Goal: Entertainment & Leisure: Consume media (video, audio)

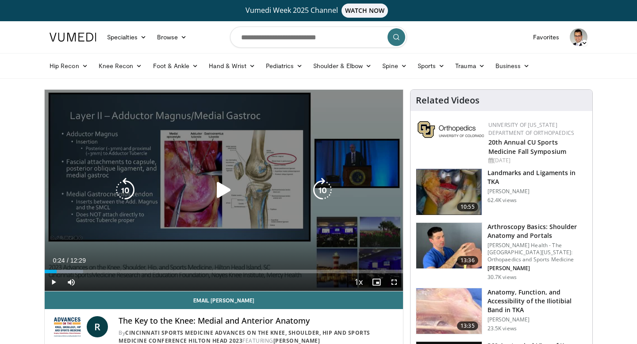
scroll to position [9, 0]
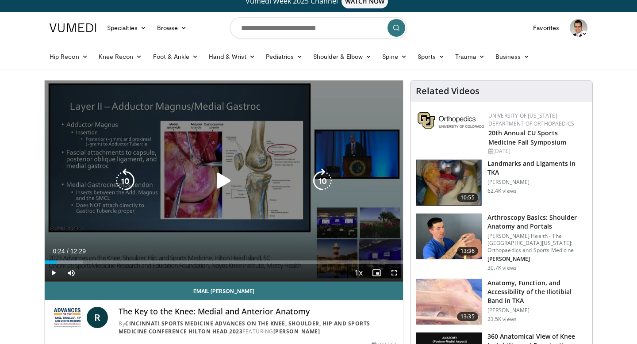
click at [219, 181] on icon "Video Player" at bounding box center [223, 181] width 25 height 25
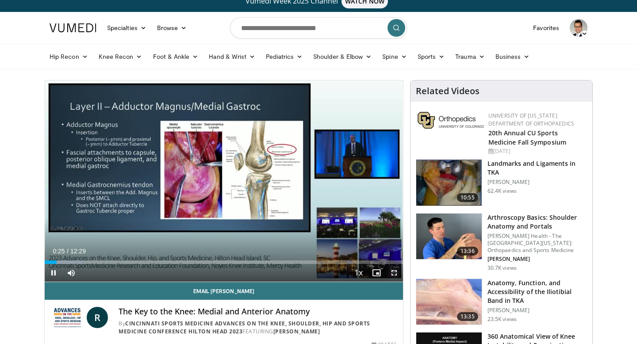
click at [392, 276] on span "Video Player" at bounding box center [394, 273] width 18 height 18
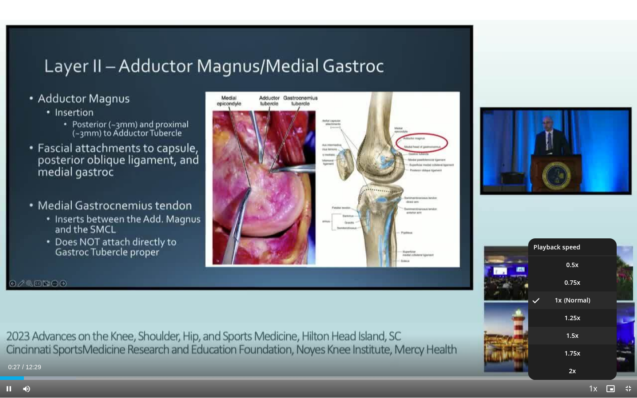
click at [571, 338] on span "1.5x" at bounding box center [572, 335] width 12 height 9
click at [564, 308] on li "1x" at bounding box center [572, 301] width 88 height 18
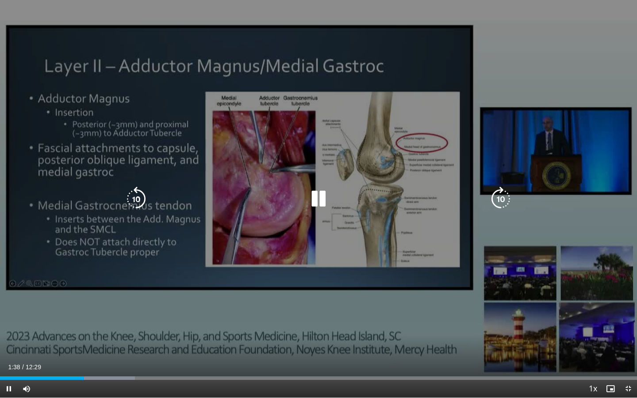
click at [138, 203] on icon "Video Player" at bounding box center [136, 199] width 25 height 25
click at [261, 230] on div "20 seconds Tap to unmute" at bounding box center [318, 199] width 637 height 398
click at [498, 198] on icon "Video Player" at bounding box center [500, 199] width 25 height 25
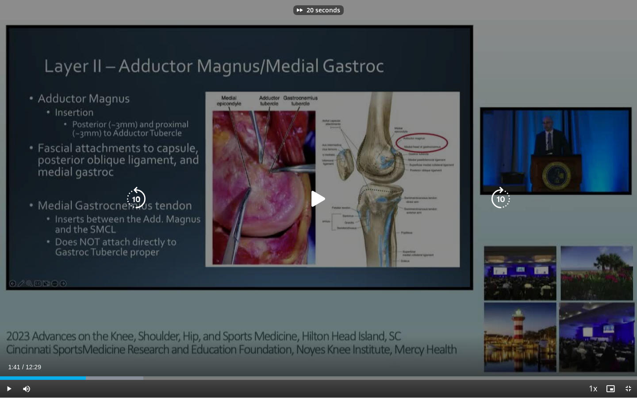
click at [138, 196] on icon "Video Player" at bounding box center [136, 199] width 25 height 25
click at [312, 205] on icon "Video Player" at bounding box center [318, 199] width 25 height 25
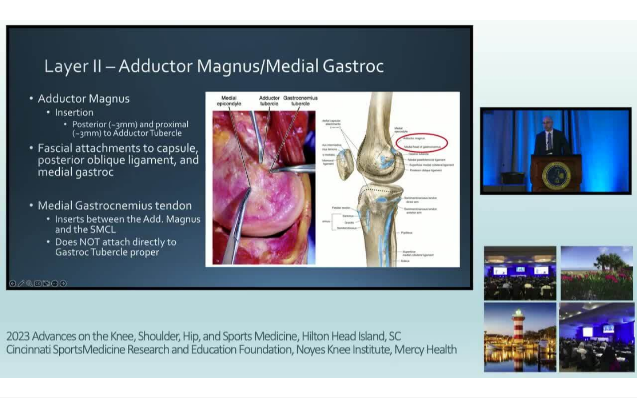
click at [166, 280] on div "10 seconds Tap to unmute" at bounding box center [318, 199] width 637 height 398
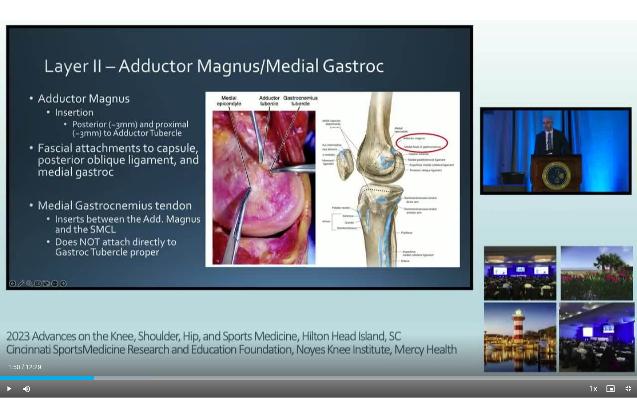
click at [166, 280] on div "10 seconds Tap to unmute" at bounding box center [318, 199] width 637 height 398
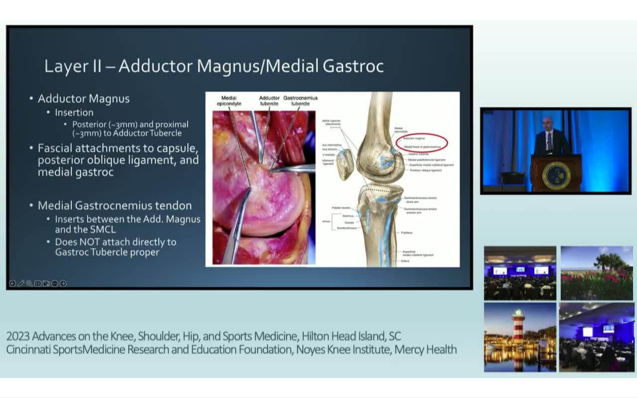
click at [173, 250] on div "10 seconds Tap to unmute" at bounding box center [318, 199] width 637 height 398
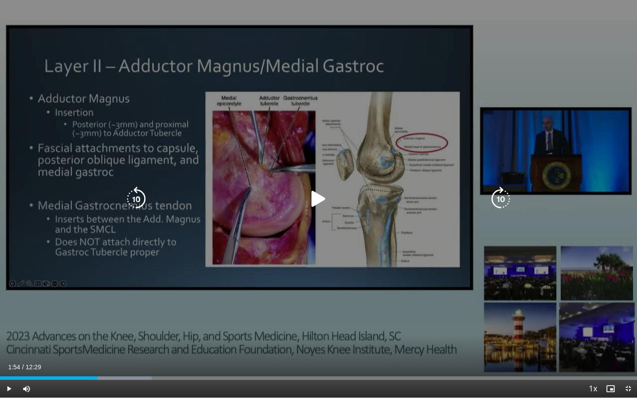
click at [187, 224] on div "10 seconds Tap to unmute" at bounding box center [318, 199] width 637 height 398
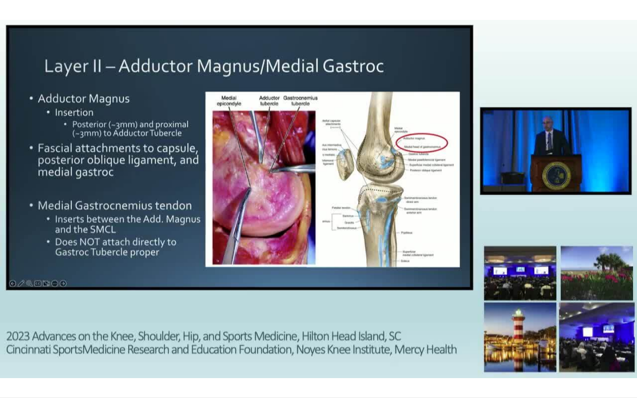
click at [182, 261] on div "10 seconds Tap to unmute" at bounding box center [318, 199] width 637 height 398
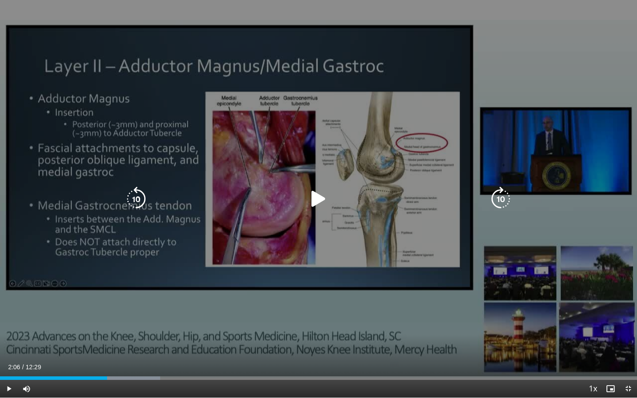
click at [183, 262] on div "10 seconds Tap to unmute" at bounding box center [318, 199] width 637 height 398
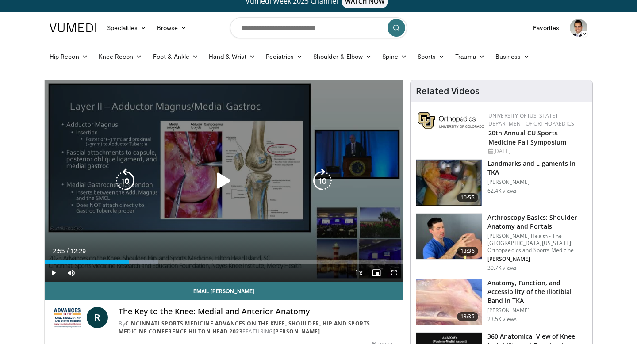
click at [212, 159] on div "10 seconds Tap to unmute" at bounding box center [224, 181] width 358 height 201
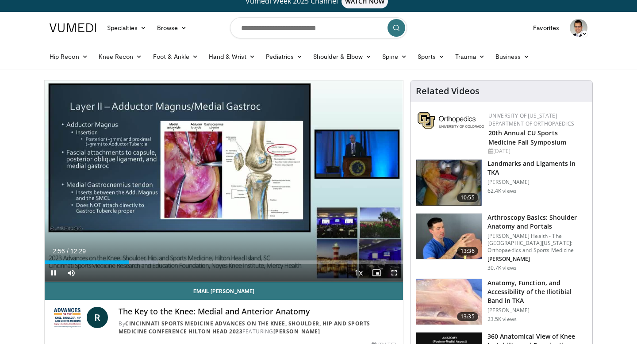
click at [395, 272] on span "Video Player" at bounding box center [394, 273] width 18 height 18
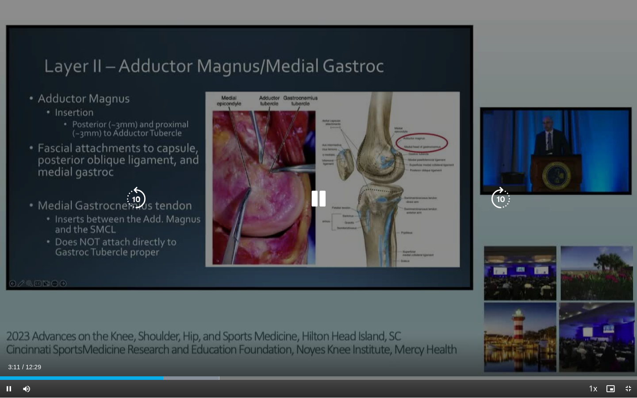
click at [215, 184] on div "10 seconds Tap to unmute" at bounding box center [318, 199] width 637 height 398
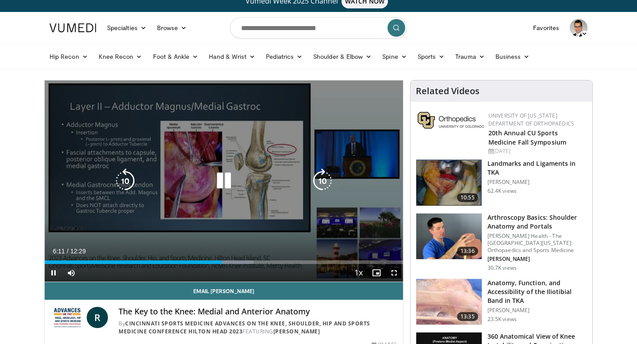
click at [226, 182] on icon "Video Player" at bounding box center [223, 181] width 25 height 25
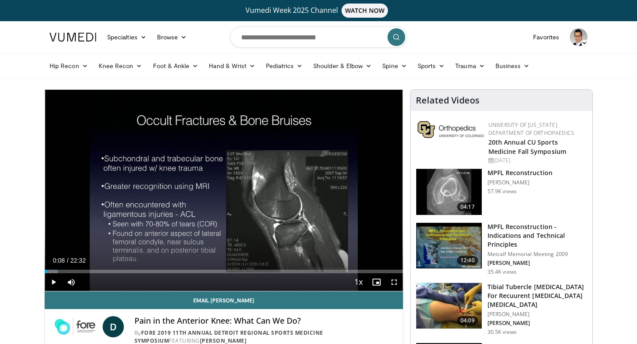
click at [230, 215] on div "10 seconds Tap to unmute" at bounding box center [224, 190] width 358 height 201
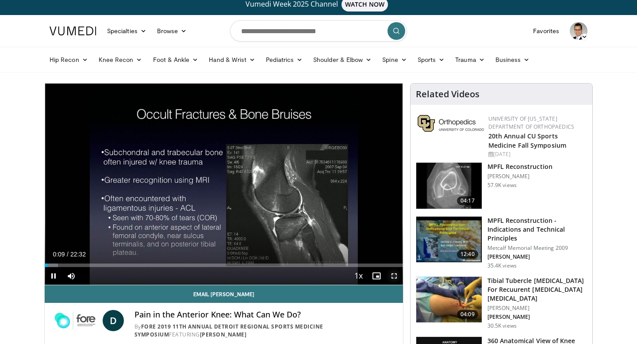
click at [395, 274] on span "Video Player" at bounding box center [394, 276] width 18 height 18
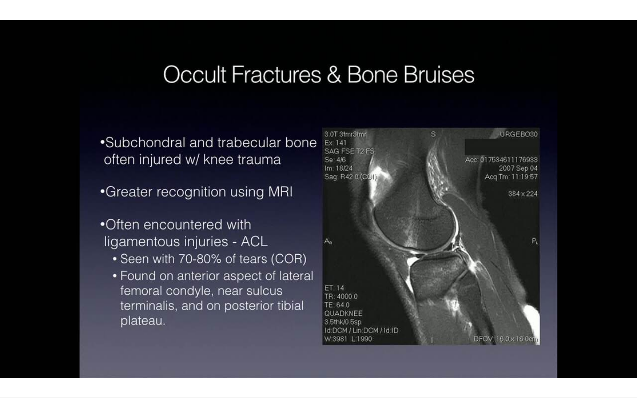
click at [288, 242] on div "10 seconds Tap to unmute" at bounding box center [318, 199] width 637 height 398
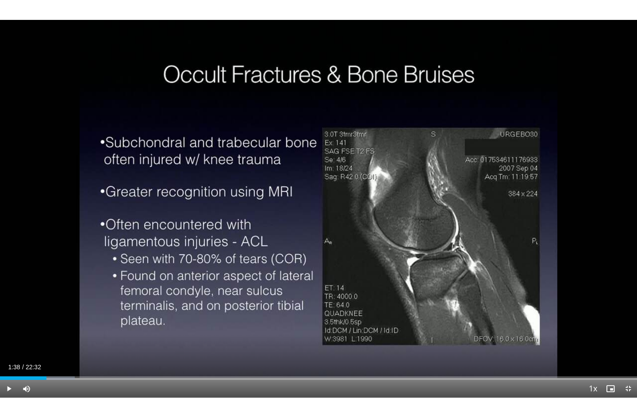
click at [288, 242] on div "10 seconds Tap to unmute" at bounding box center [318, 199] width 637 height 398
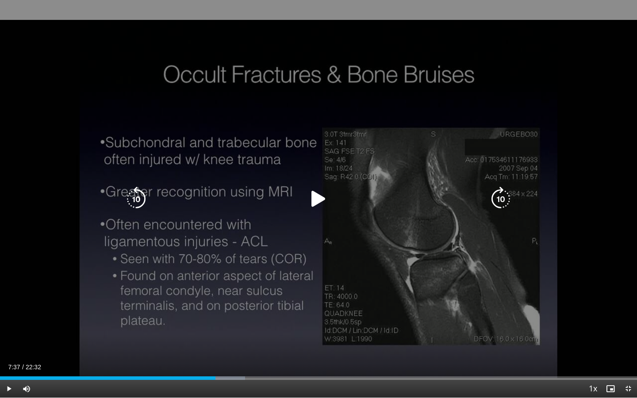
click at [192, 205] on div "Video Player" at bounding box center [318, 199] width 382 height 18
click at [315, 202] on icon "Video Player" at bounding box center [318, 199] width 25 height 25
click at [206, 212] on div "10 seconds Tap to unmute" at bounding box center [318, 199] width 637 height 398
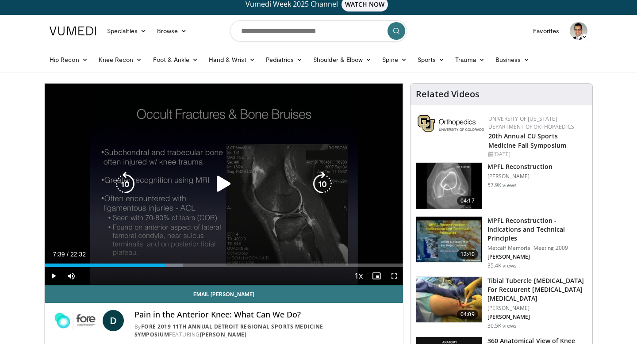
click at [229, 185] on icon "Video Player" at bounding box center [223, 184] width 25 height 25
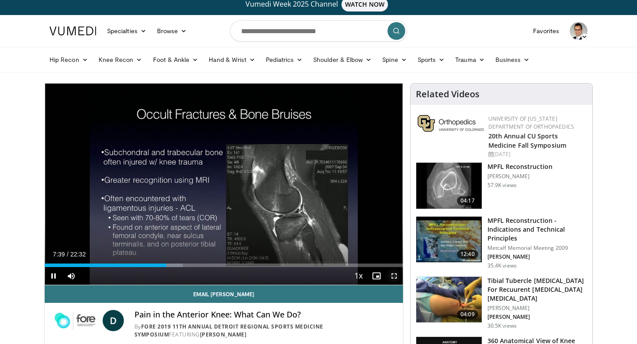
click at [397, 278] on span "Video Player" at bounding box center [394, 276] width 18 height 18
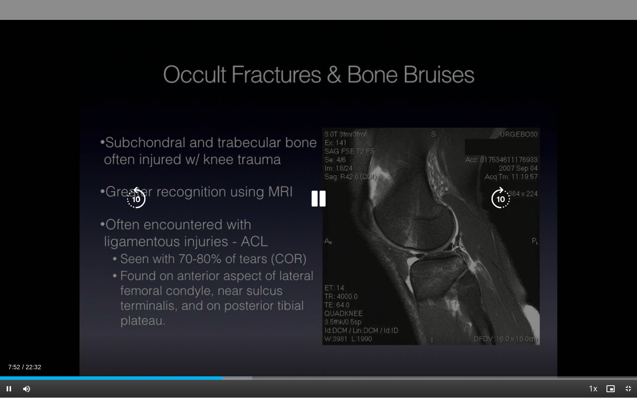
click at [339, 291] on div "10 seconds Tap to unmute" at bounding box center [318, 199] width 637 height 398
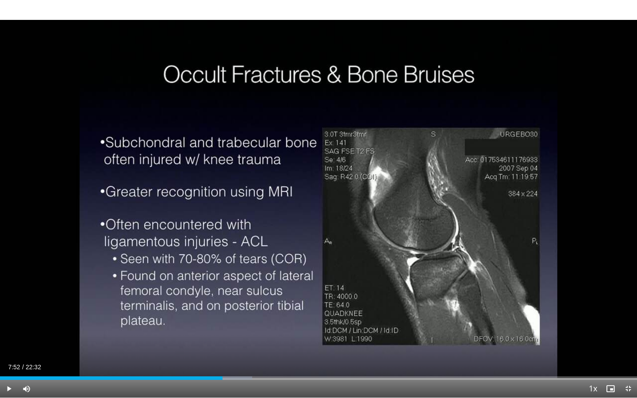
click at [339, 291] on div "10 seconds Tap to unmute" at bounding box center [318, 199] width 637 height 398
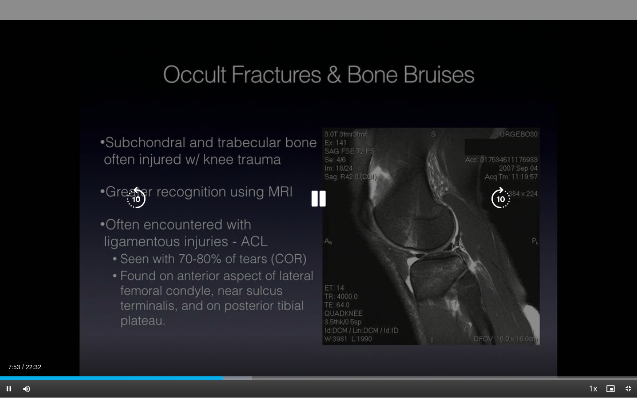
click at [351, 294] on div "10 seconds Tap to unmute" at bounding box center [318, 199] width 637 height 398
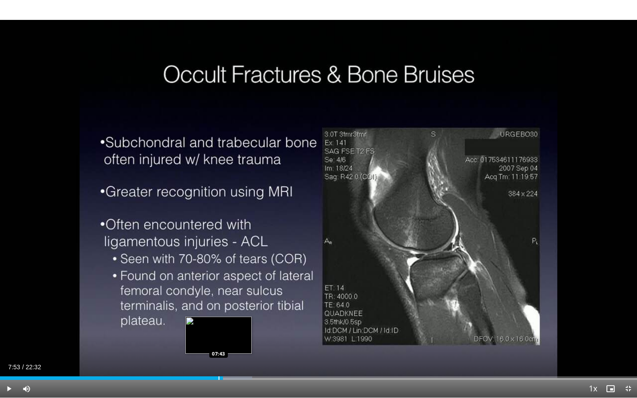
click at [219, 344] on div "Progress Bar" at bounding box center [219, 378] width 1 height 4
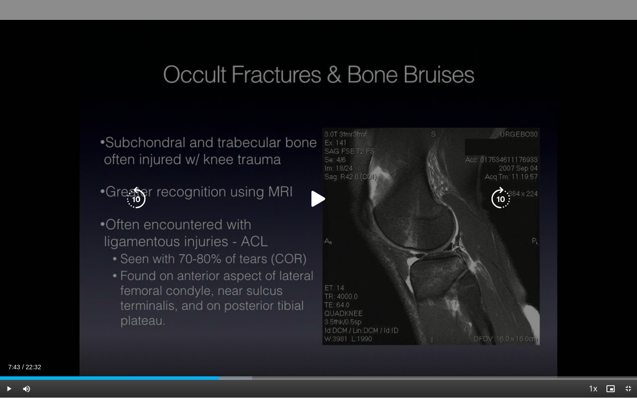
click at [316, 205] on icon "Video Player" at bounding box center [318, 199] width 25 height 25
click at [316, 201] on icon "Video Player" at bounding box center [318, 199] width 25 height 25
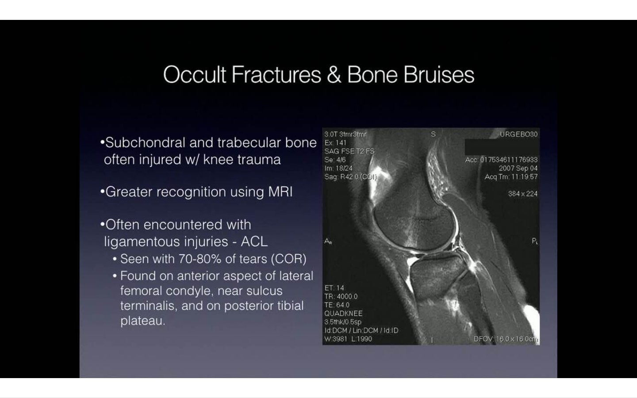
click at [253, 225] on div "10 seconds Tap to unmute" at bounding box center [318, 199] width 637 height 398
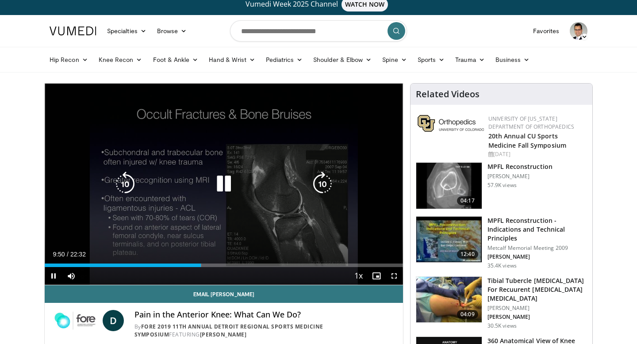
click at [221, 178] on icon "Video Player" at bounding box center [223, 184] width 25 height 25
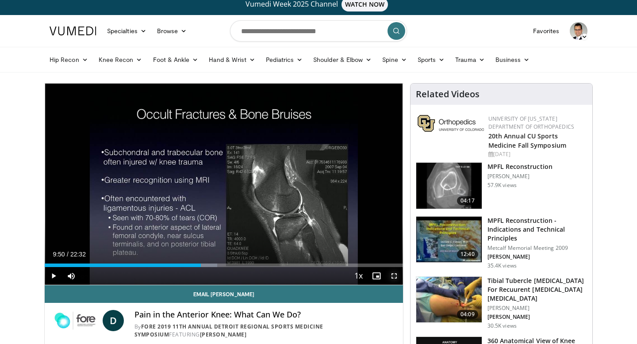
click at [393, 275] on span "Video Player" at bounding box center [394, 276] width 18 height 18
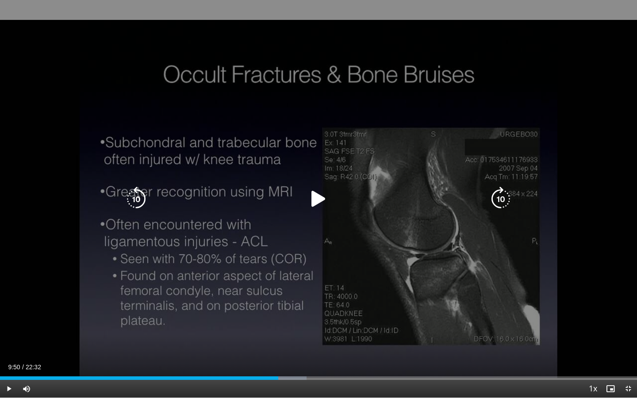
click at [315, 202] on icon "Video Player" at bounding box center [318, 199] width 25 height 25
click at [247, 251] on div "10 seconds Tap to unmute" at bounding box center [318, 199] width 637 height 398
click at [410, 222] on div "10 seconds Tap to unmute" at bounding box center [318, 199] width 637 height 398
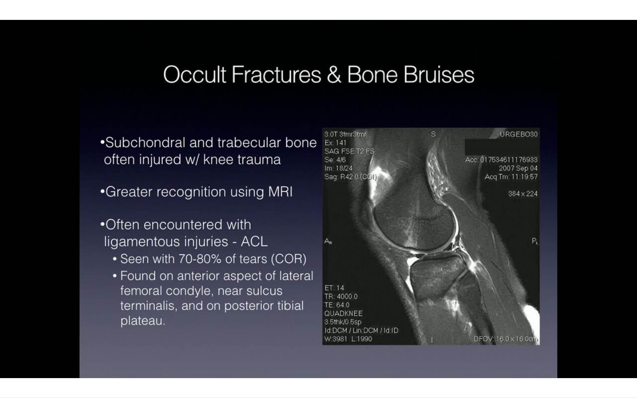
click at [465, 67] on div "10 seconds Tap to unmute" at bounding box center [318, 199] width 637 height 398
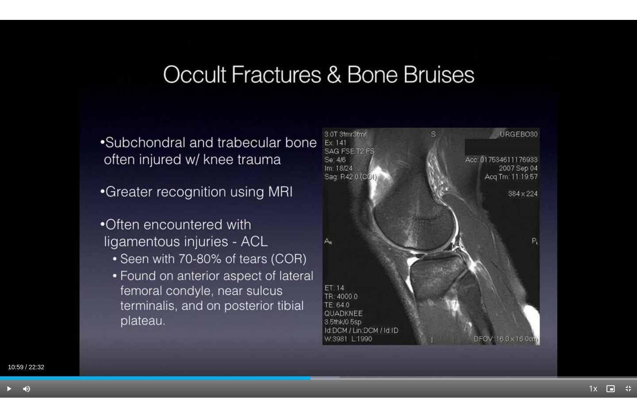
click at [465, 67] on div "10 seconds Tap to unmute" at bounding box center [318, 199] width 637 height 398
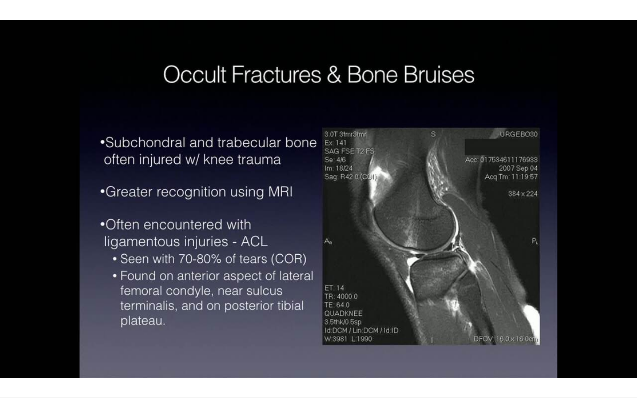
click at [465, 67] on div "10 seconds Tap to unmute" at bounding box center [318, 199] width 637 height 398
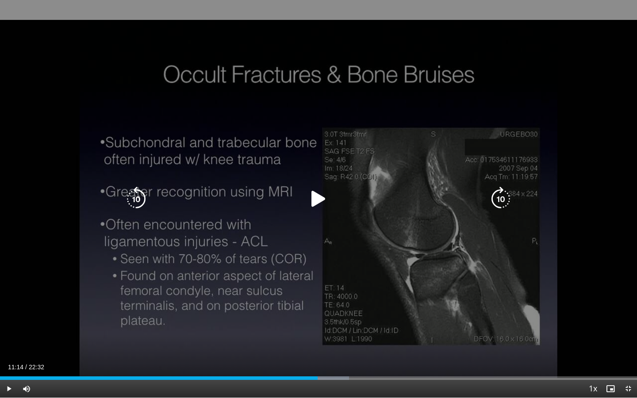
click at [137, 198] on icon "Video Player" at bounding box center [136, 199] width 25 height 25
click at [143, 198] on icon "Video Player" at bounding box center [136, 199] width 25 height 25
click at [312, 199] on icon "Video Player" at bounding box center [318, 199] width 25 height 25
click at [503, 203] on icon "Video Player" at bounding box center [500, 199] width 25 height 25
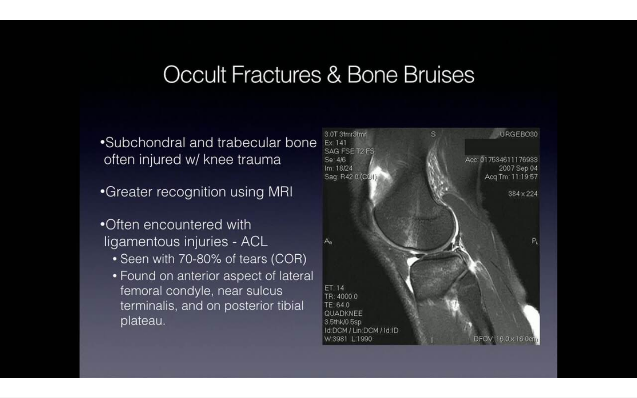
click at [345, 293] on div "10 seconds Tap to unmute" at bounding box center [318, 199] width 637 height 398
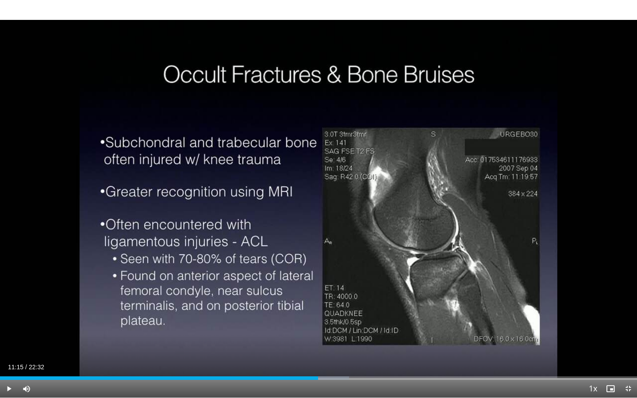
click at [345, 293] on div "10 seconds Tap to unmute" at bounding box center [318, 199] width 637 height 398
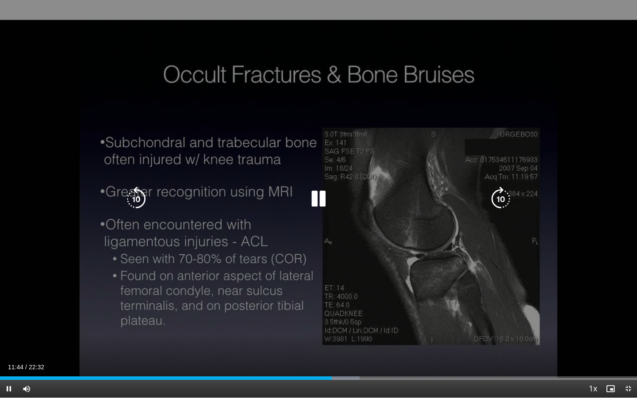
click at [320, 197] on icon "Video Player" at bounding box center [318, 199] width 25 height 25
click at [280, 142] on div "10 seconds Tap to unmute" at bounding box center [318, 199] width 637 height 398
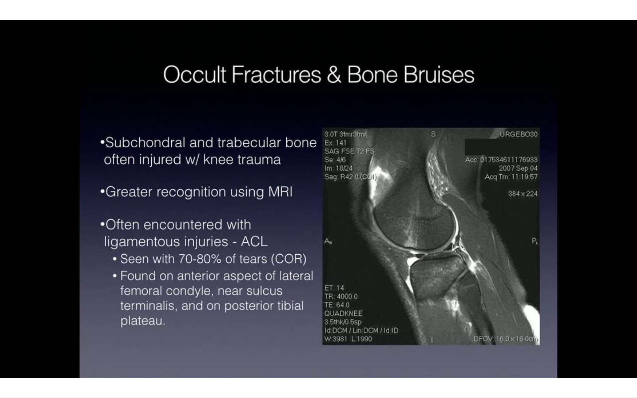
click at [300, 138] on div "10 seconds Tap to unmute" at bounding box center [318, 199] width 637 height 398
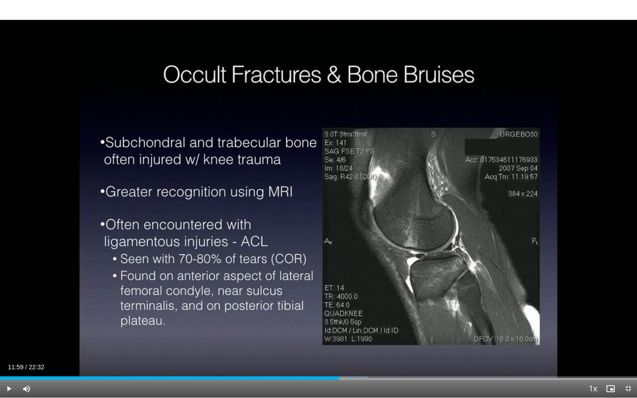
click at [300, 138] on div "10 seconds Tap to unmute" at bounding box center [318, 199] width 637 height 398
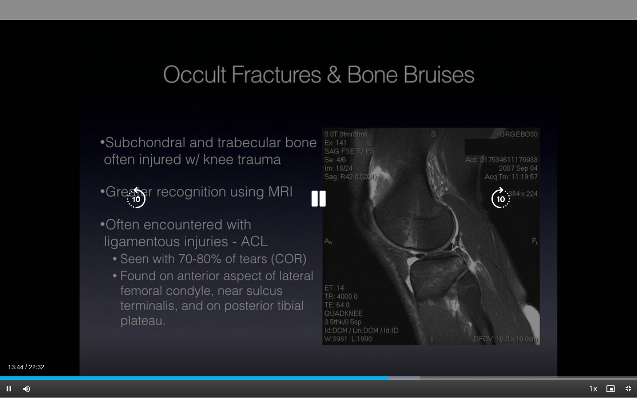
click at [138, 194] on icon "Video Player" at bounding box center [136, 199] width 25 height 25
click at [313, 204] on icon "Video Player" at bounding box center [318, 199] width 25 height 25
click at [274, 193] on div "Video Player" at bounding box center [318, 199] width 382 height 18
click at [316, 197] on icon "Video Player" at bounding box center [318, 199] width 25 height 25
click at [387, 107] on div "10 seconds Tap to unmute" at bounding box center [318, 199] width 637 height 398
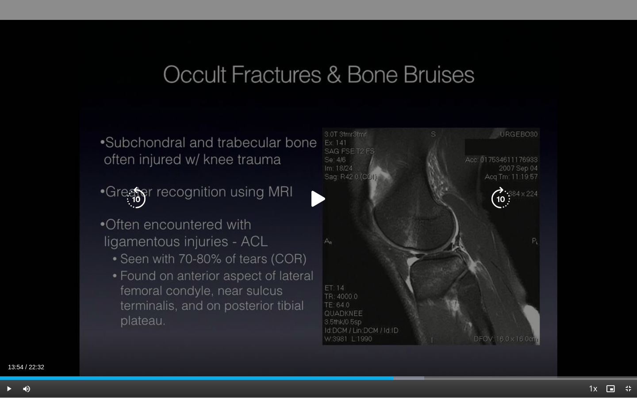
click at [387, 107] on div "10 seconds Tap to unmute" at bounding box center [318, 199] width 637 height 398
click at [140, 197] on icon "Video Player" at bounding box center [136, 199] width 25 height 25
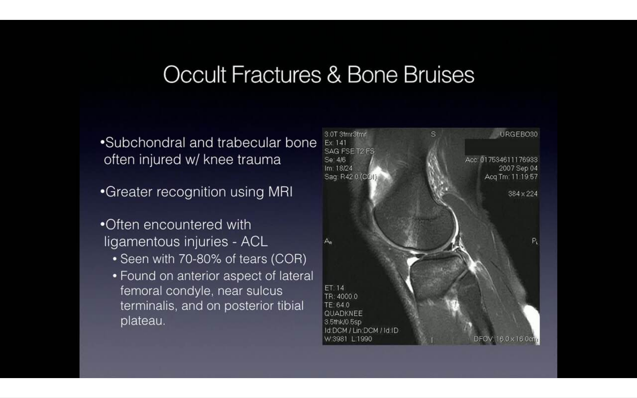
click at [140, 197] on div "10 seconds Tap to unmute" at bounding box center [318, 199] width 637 height 398
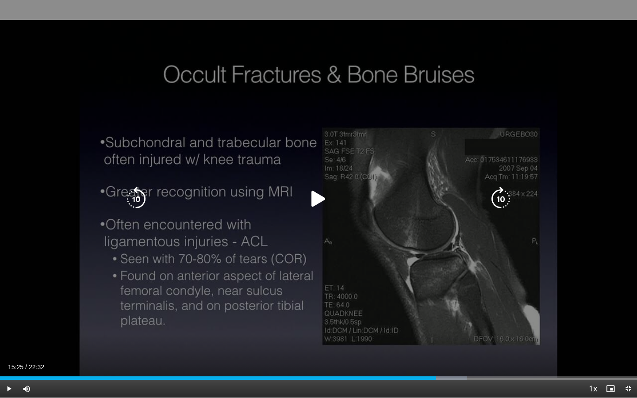
click at [320, 284] on div "10 seconds Tap to unmute" at bounding box center [318, 199] width 637 height 398
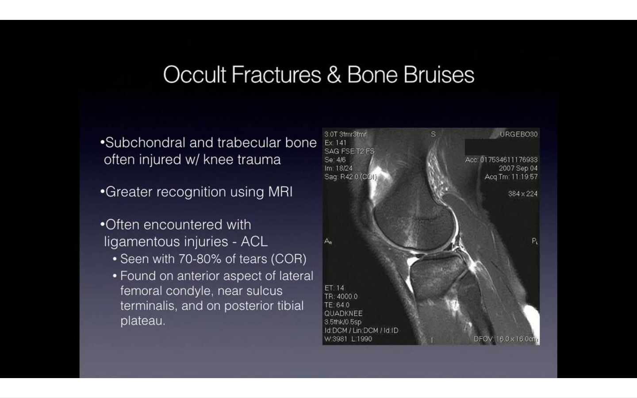
click at [320, 284] on div "10 seconds Tap to unmute" at bounding box center [318, 199] width 637 height 398
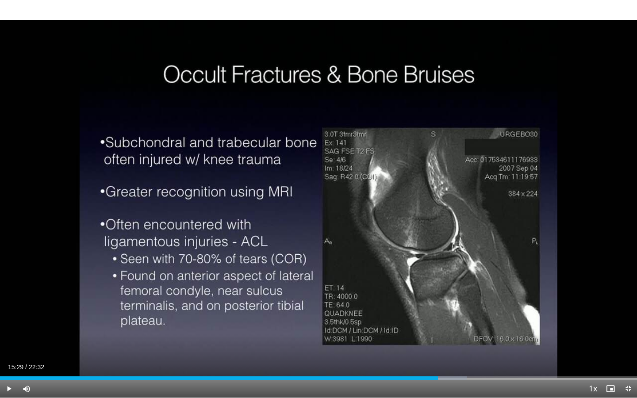
click at [320, 284] on div "10 seconds Tap to unmute" at bounding box center [318, 199] width 637 height 398
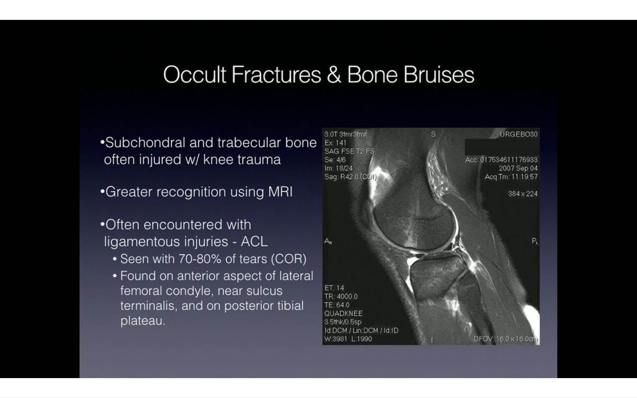
click at [348, 148] on div "10 seconds Tap to unmute" at bounding box center [318, 199] width 637 height 398
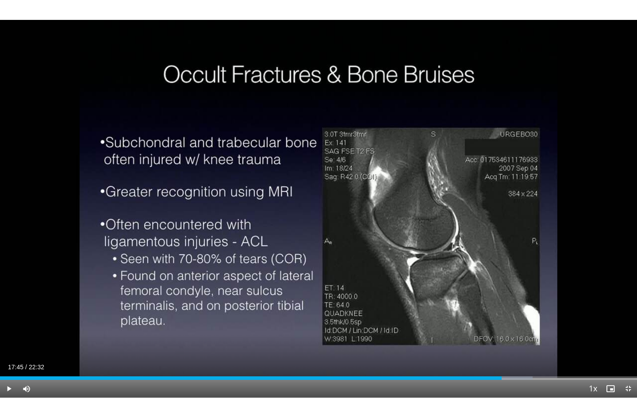
click at [348, 148] on div "10 seconds Tap to unmute" at bounding box center [318, 199] width 637 height 398
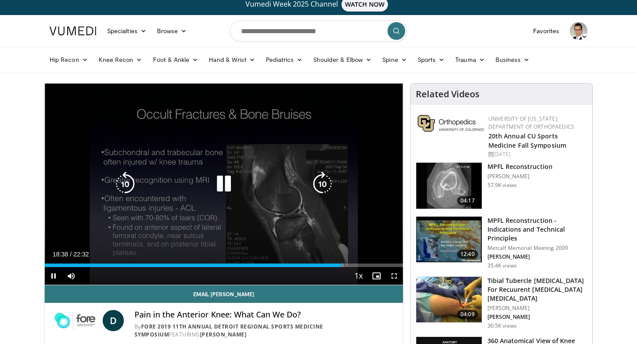
click at [196, 142] on div "10 seconds Tap to unmute" at bounding box center [224, 184] width 358 height 201
